Goal: Find contact information: Find contact information

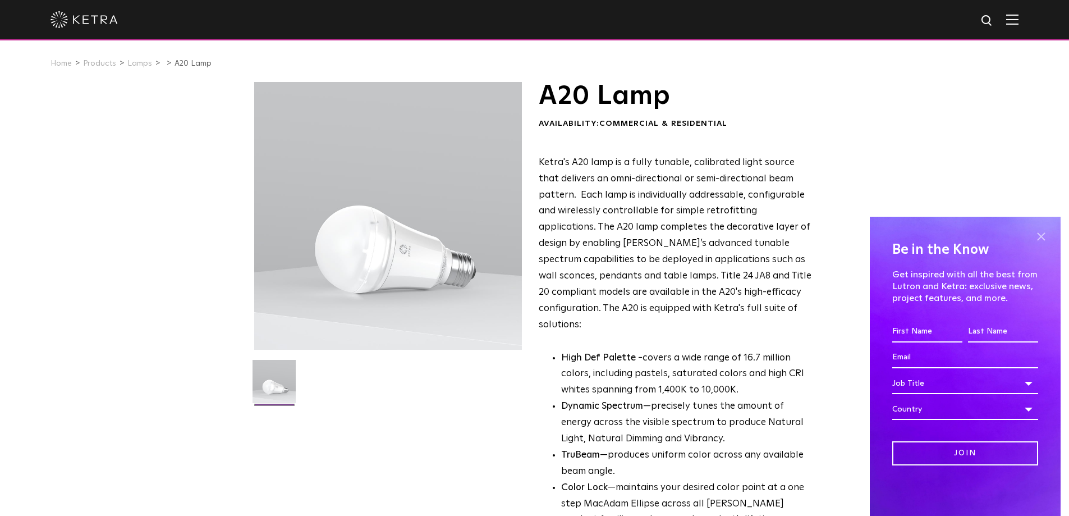
click at [1048, 240] on span at bounding box center [1041, 236] width 17 height 17
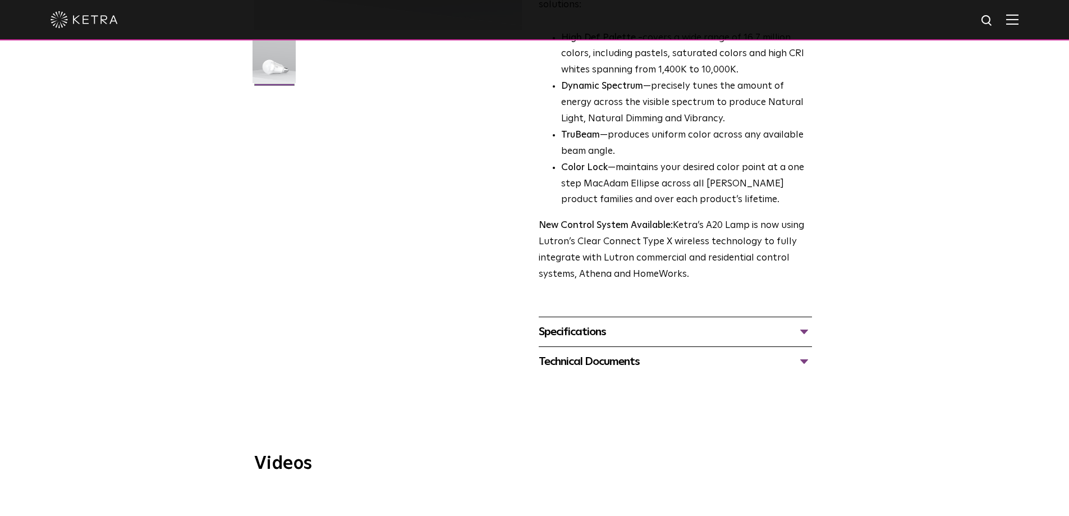
scroll to position [337, 0]
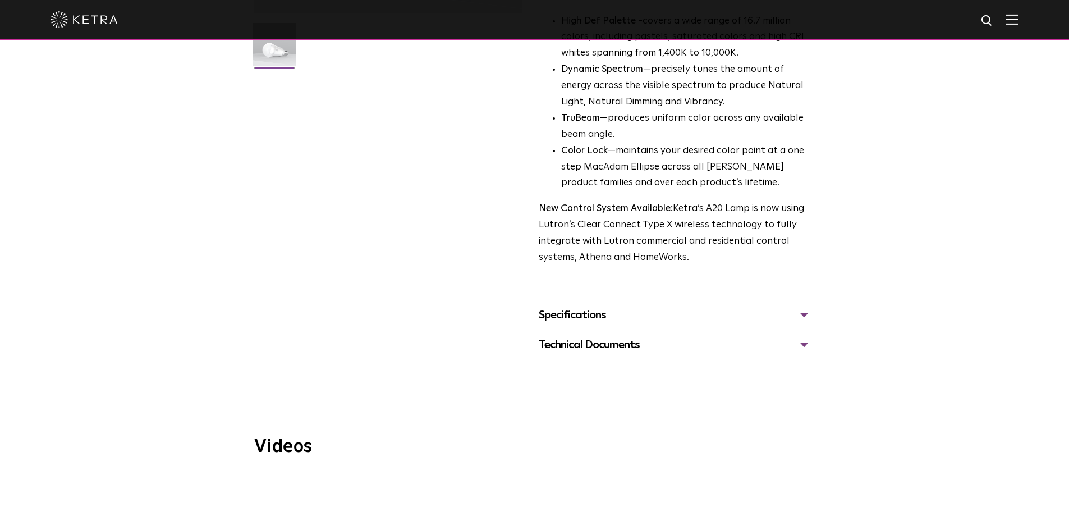
click at [594, 306] on div "Specifications" at bounding box center [675, 315] width 273 height 18
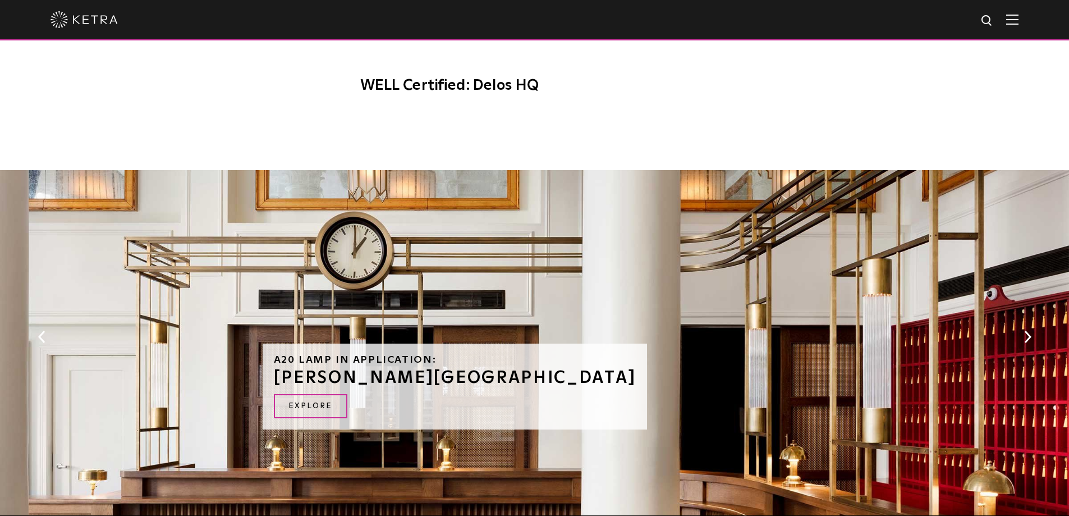
scroll to position [1571, 0]
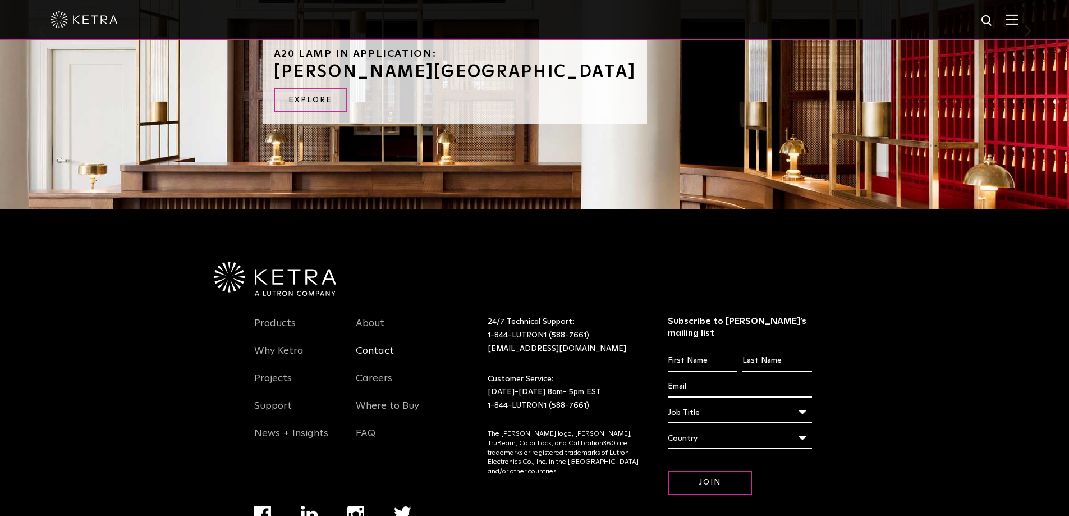
click at [385, 345] on link "Contact" at bounding box center [375, 358] width 38 height 26
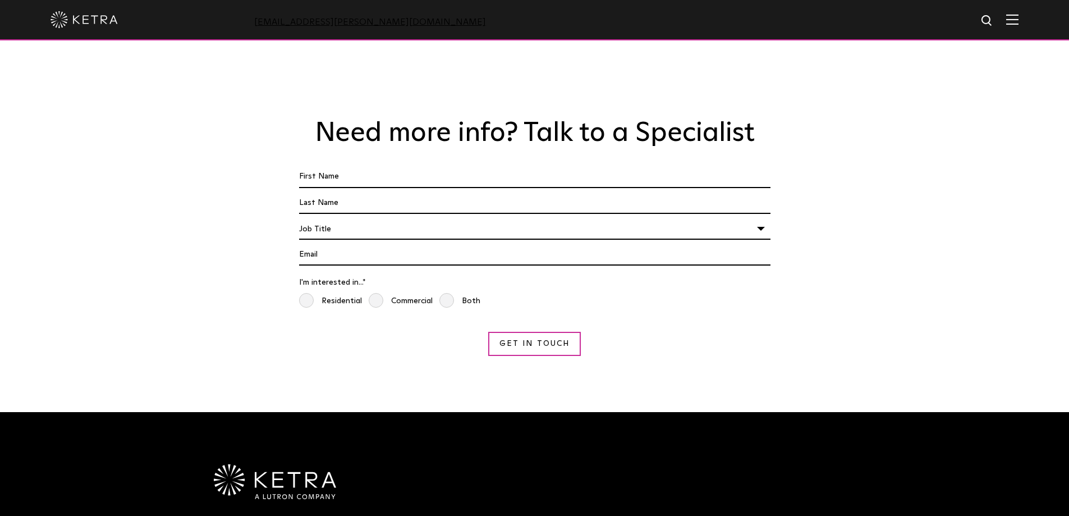
scroll to position [1062, 0]
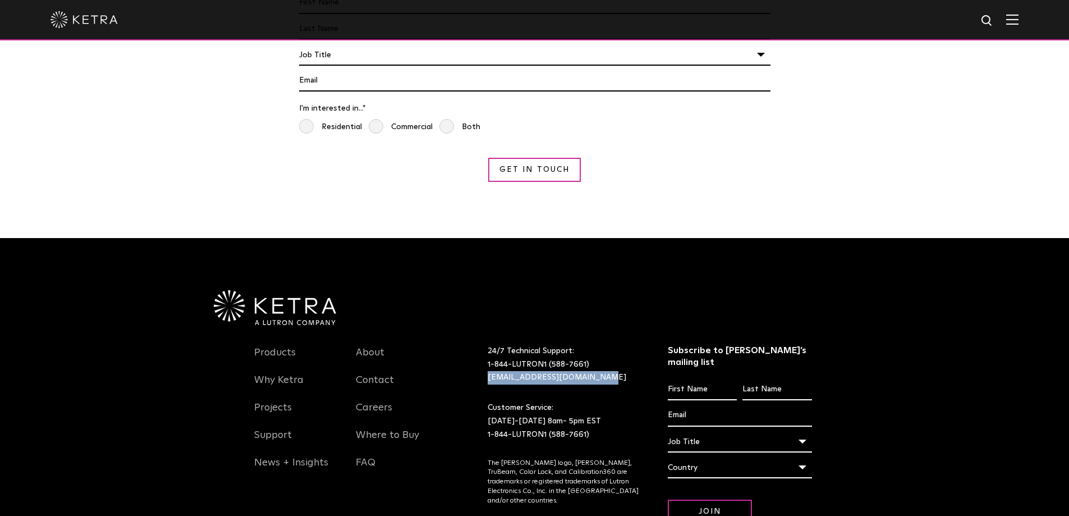
drag, startPoint x: 602, startPoint y: 295, endPoint x: 487, endPoint y: 299, distance: 114.5
click at [487, 345] on div "24/7 Technical Support: 1-844-LUTRON1 (588-7661) lightingsupport@lutron.com" at bounding box center [563, 365] width 169 height 40
copy link "[EMAIL_ADDRESS][DOMAIN_NAME]"
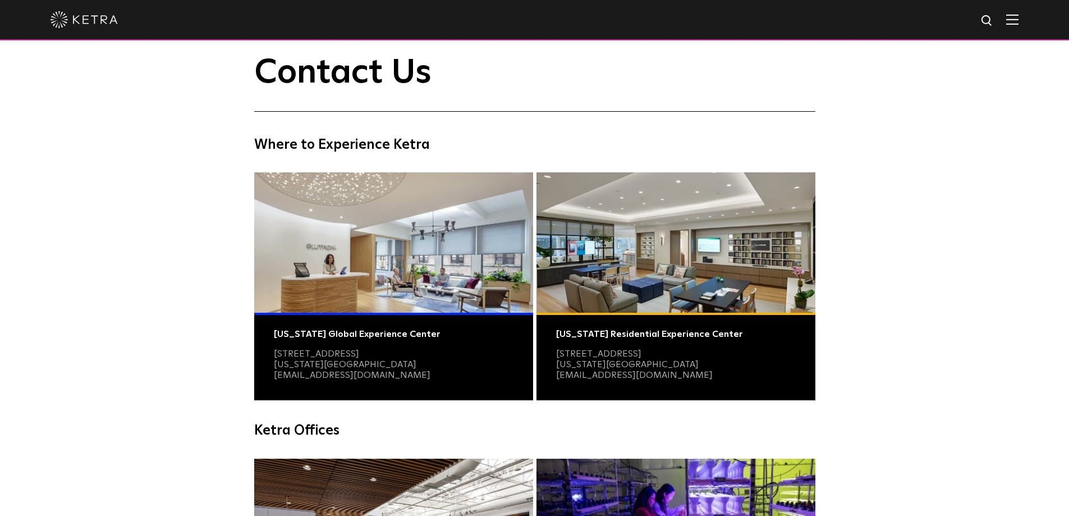
scroll to position [0, 0]
